Goal: Task Accomplishment & Management: Manage account settings

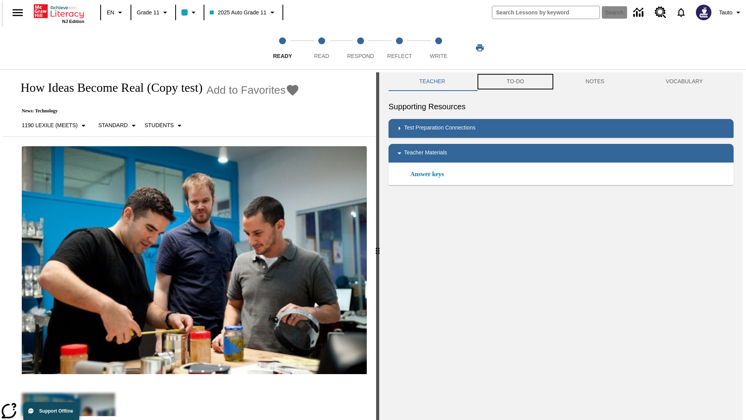
click at [515, 82] on button "TO-DO" at bounding box center [515, 81] width 79 height 19
